Goal: Find specific page/section: Find specific page/section

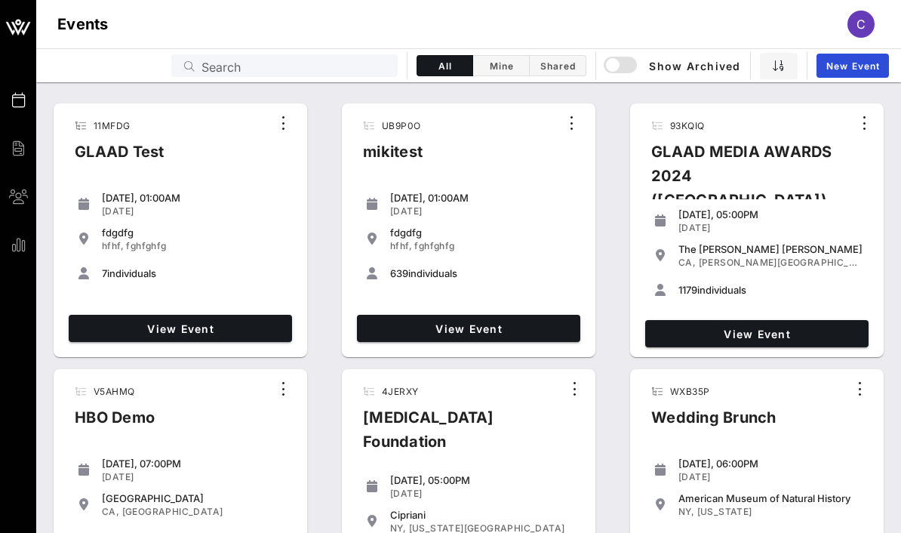
click at [295, 62] on input "Search" at bounding box center [294, 66] width 187 height 20
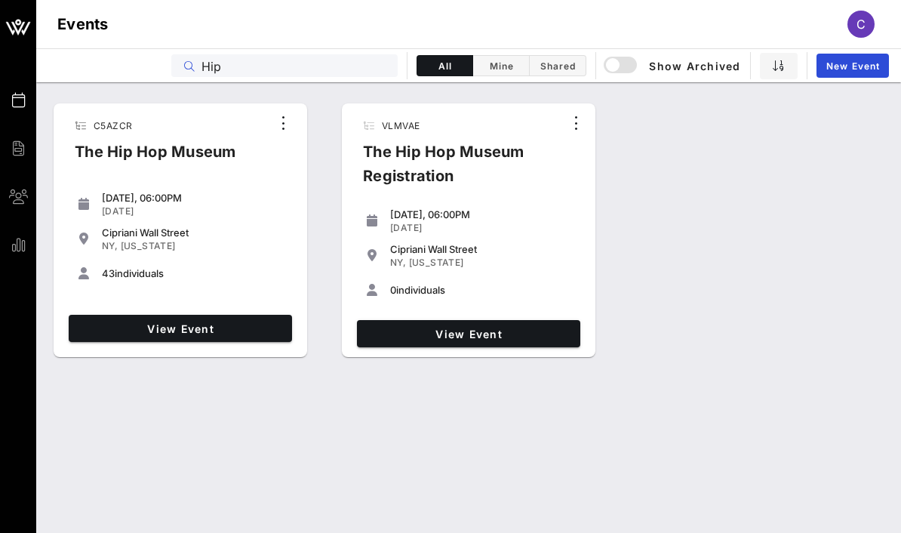
type input "Hip"
click at [172, 209] on div "[DATE]" at bounding box center [194, 211] width 184 height 12
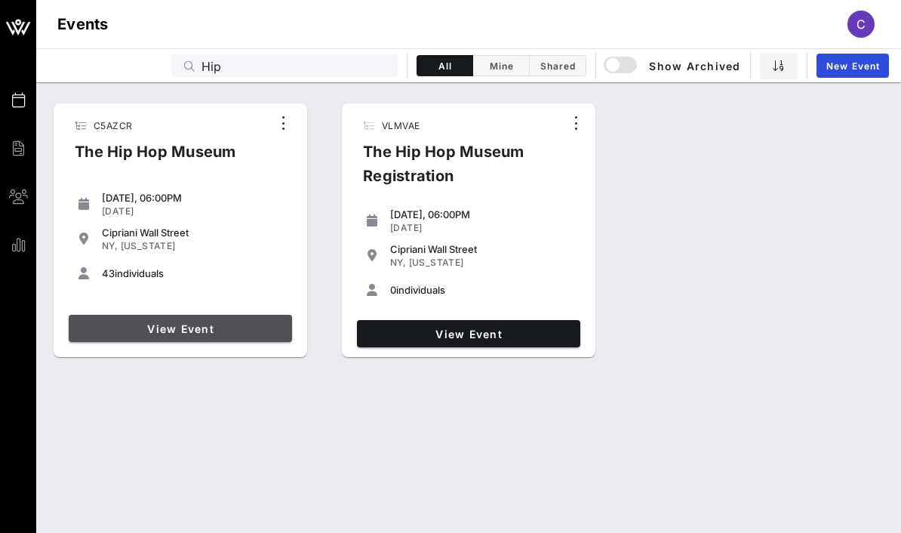
click at [198, 333] on span "View Event" at bounding box center [180, 328] width 211 height 13
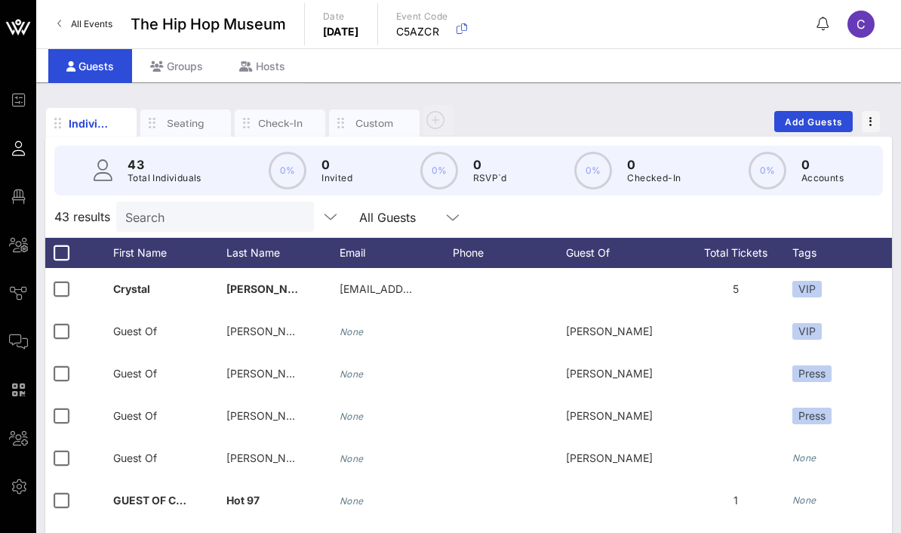
click at [14, 198] on icon at bounding box center [18, 196] width 19 height 2
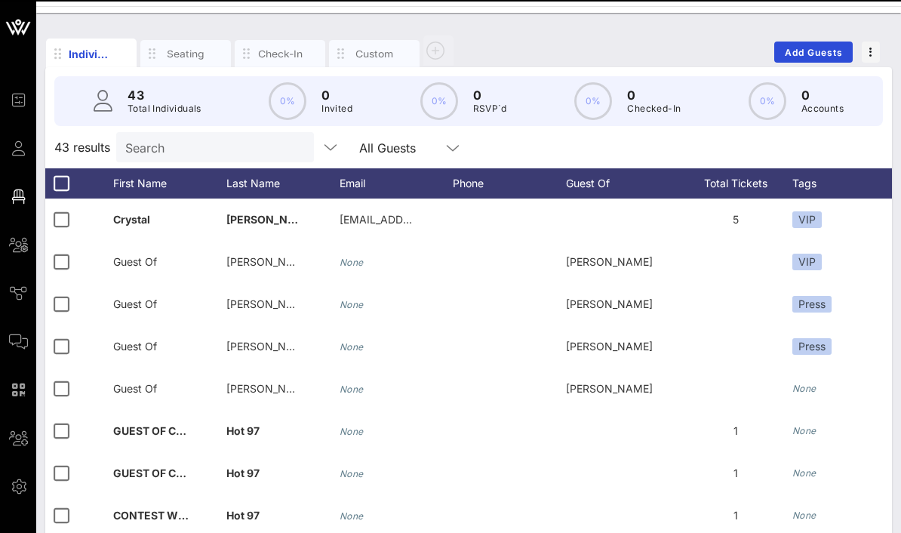
click at [0, 0] on span "Floor Plan" at bounding box center [0, 0] width 0 height 0
